Goal: Transaction & Acquisition: Register for event/course

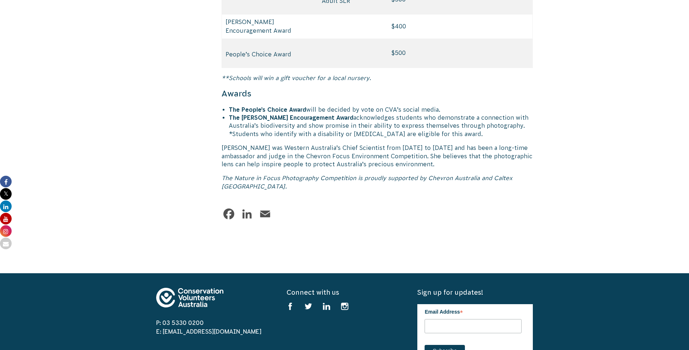
scroll to position [3552, 0]
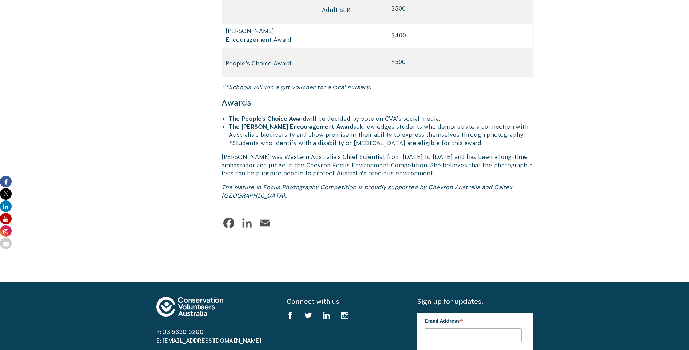
click at [228, 215] on link "Facebook" at bounding box center [229, 222] width 15 height 15
drag, startPoint x: 237, startPoint y: 154, endPoint x: 354, endPoint y: 153, distance: 117.4
click at [354, 183] on em "The Nature in Focus Photography Competition is proudly supported by Chevron Aus…" at bounding box center [367, 190] width 291 height 15
copy em "ature in Focus Photography Competition"
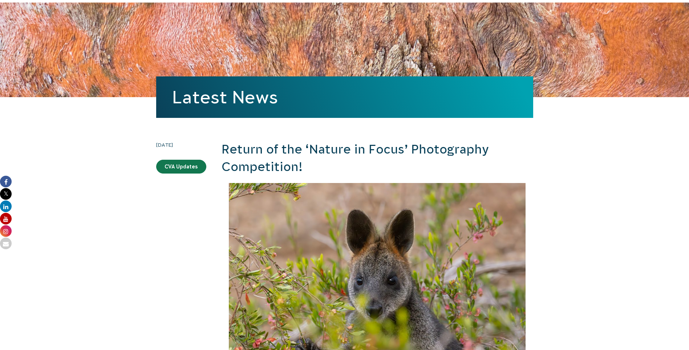
scroll to position [0, 0]
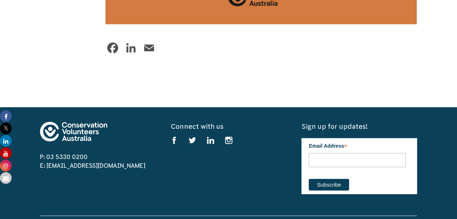
scroll to position [2227, 0]
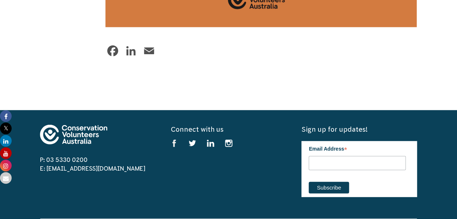
click at [174, 140] on use at bounding box center [174, 143] width 3 height 7
